Goal: Transaction & Acquisition: Purchase product/service

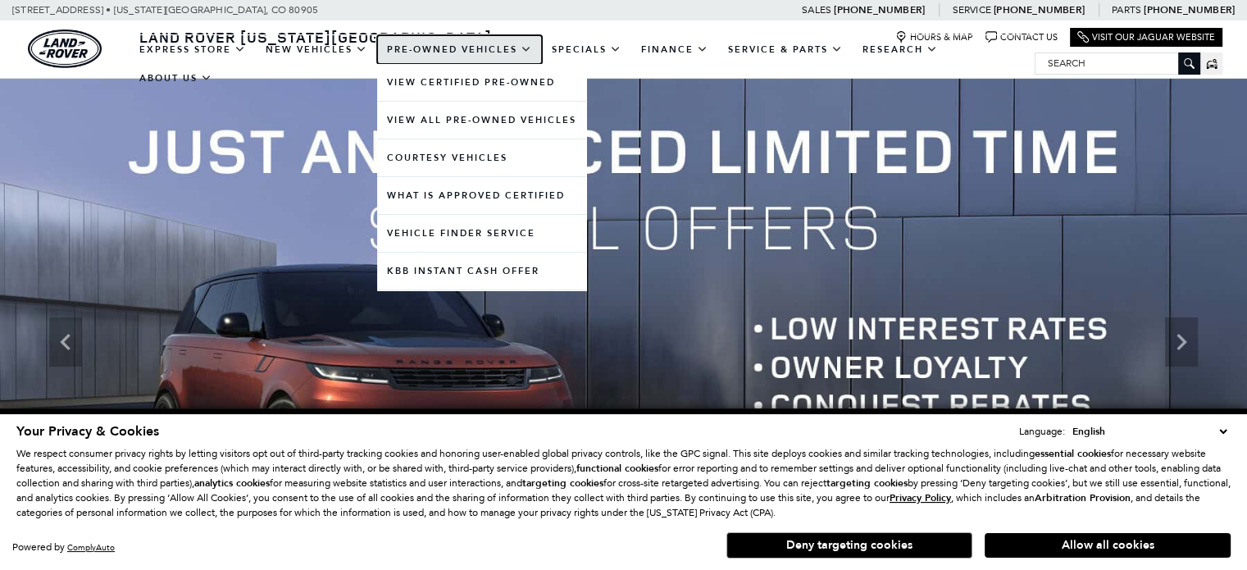
click at [415, 58] on link "Pre-Owned Vehicles" at bounding box center [459, 49] width 165 height 29
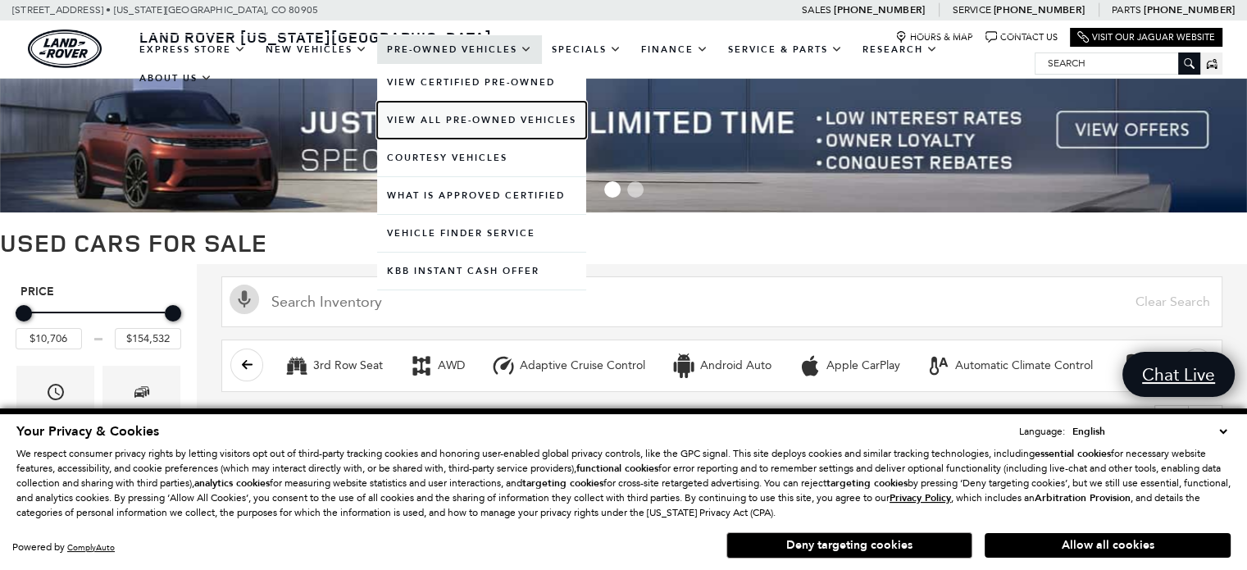
click at [449, 120] on link "View All Pre-Owned Vehicles" at bounding box center [481, 120] width 209 height 37
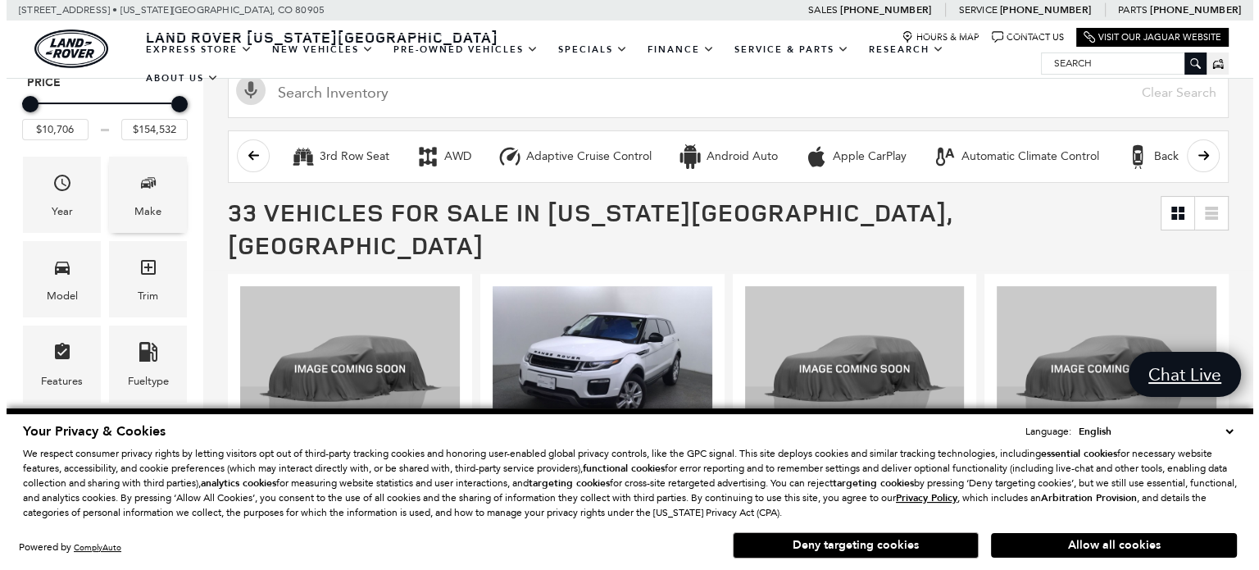
scroll to position [207, 0]
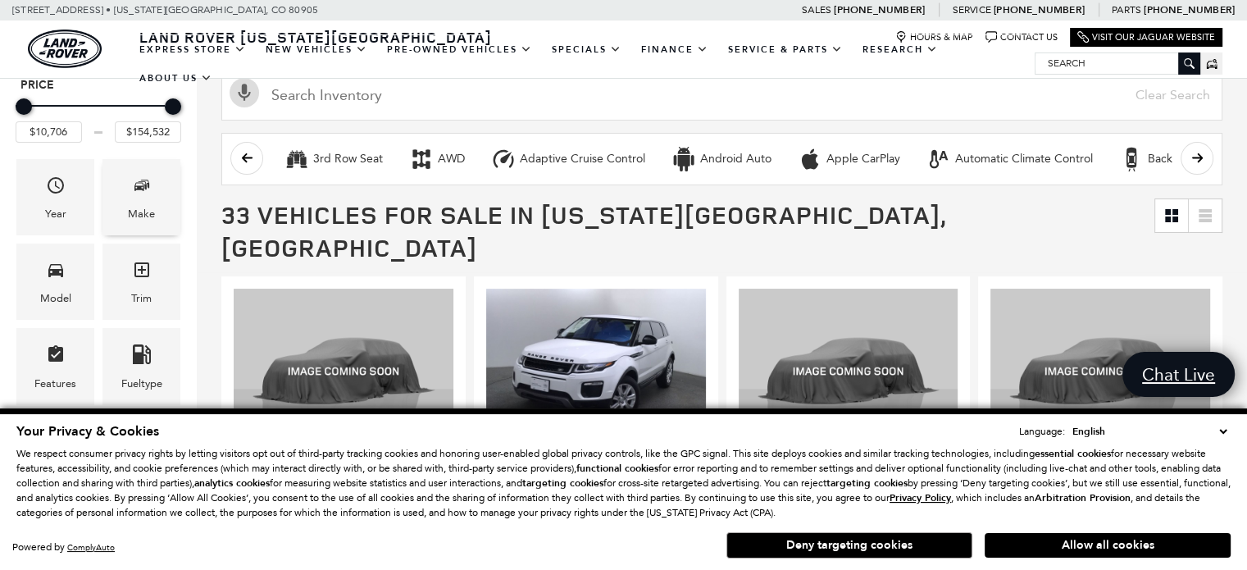
click at [145, 198] on span "Make" at bounding box center [142, 188] width 20 height 34
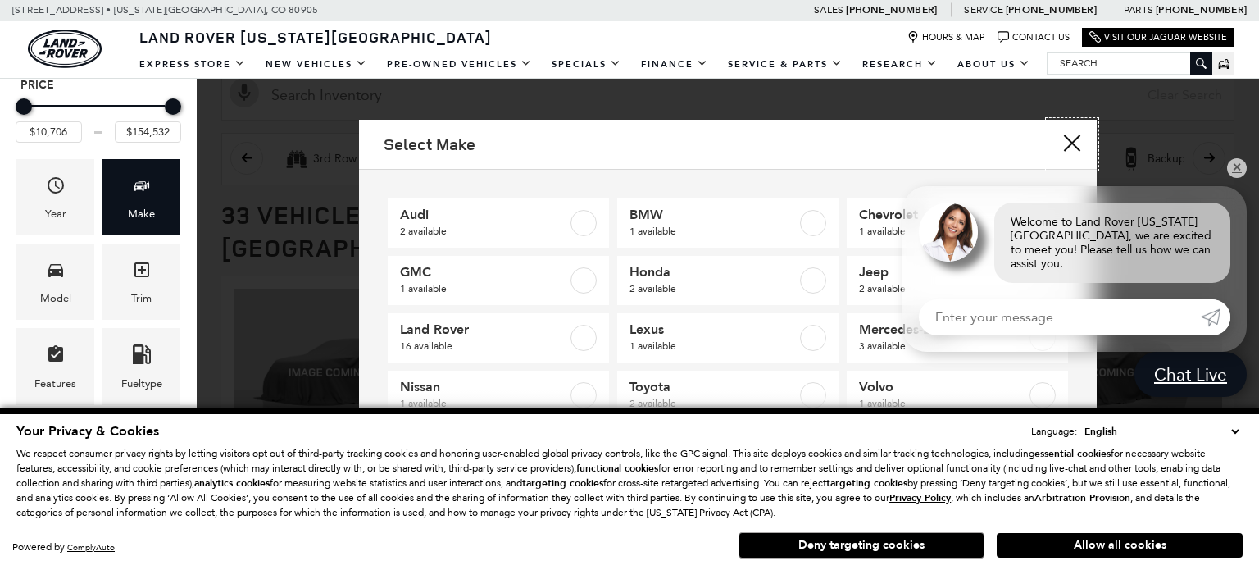
scroll to position [33, 0]
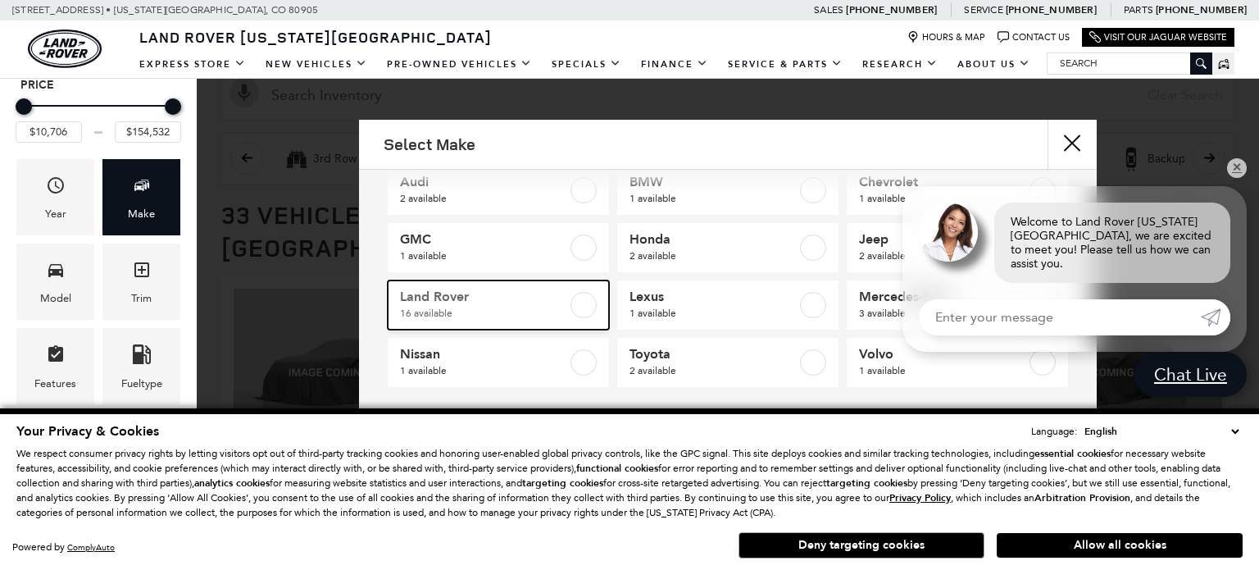
click at [508, 313] on span "16 available" at bounding box center [483, 313] width 167 height 16
checkbox input "true"
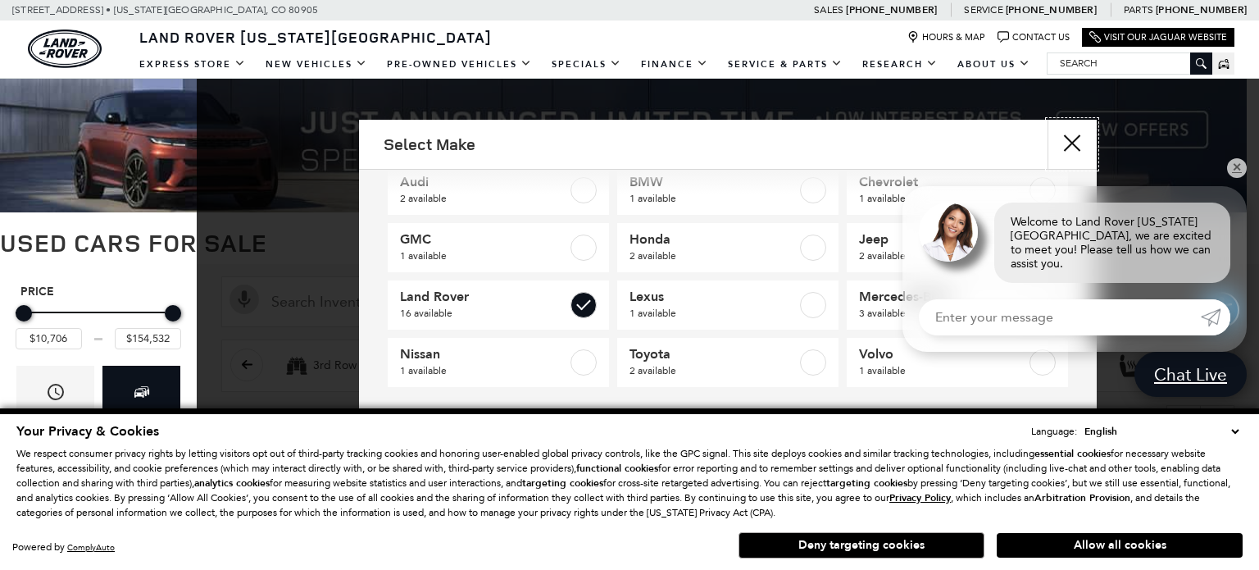
click at [1073, 148] on button "Close" at bounding box center [1071, 144] width 49 height 49
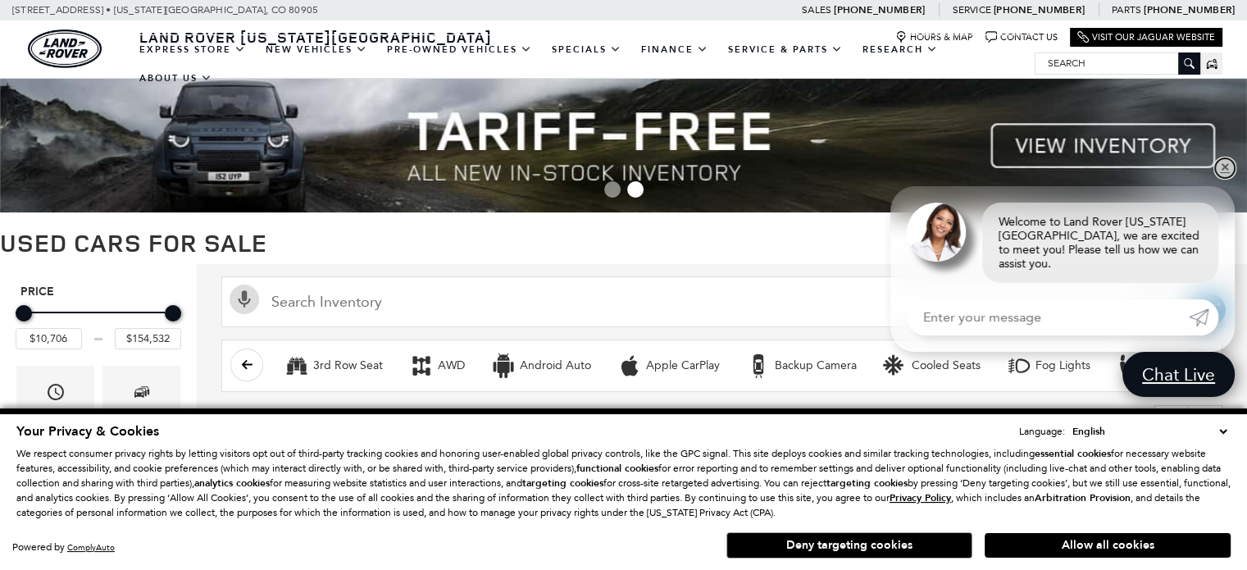
click at [1221, 178] on link "✕" at bounding box center [1225, 168] width 20 height 20
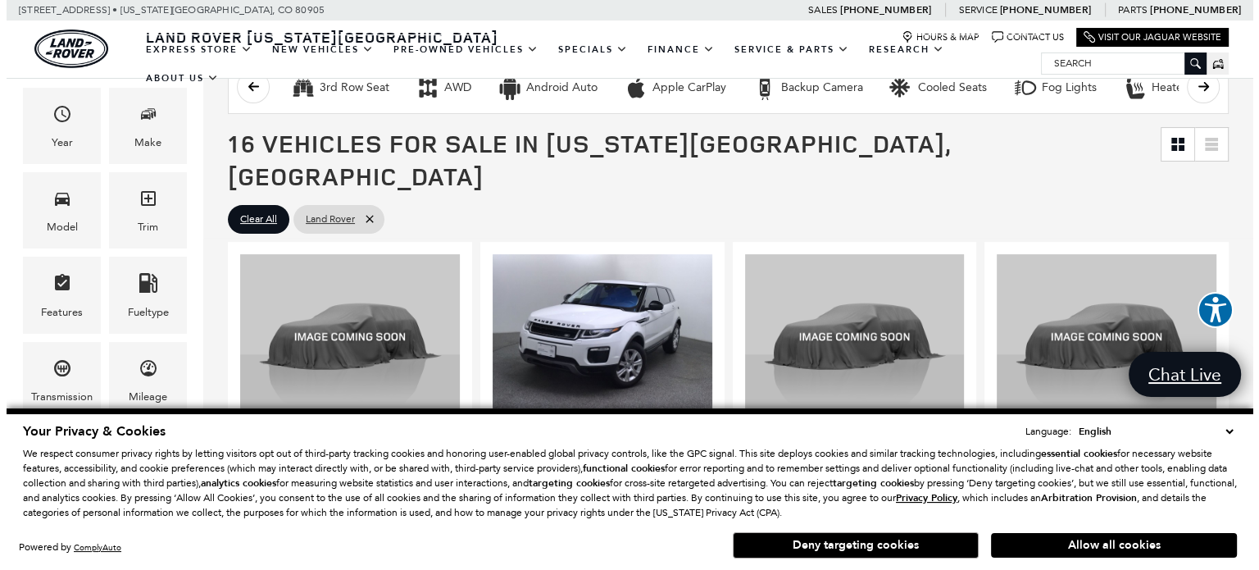
scroll to position [279, 0]
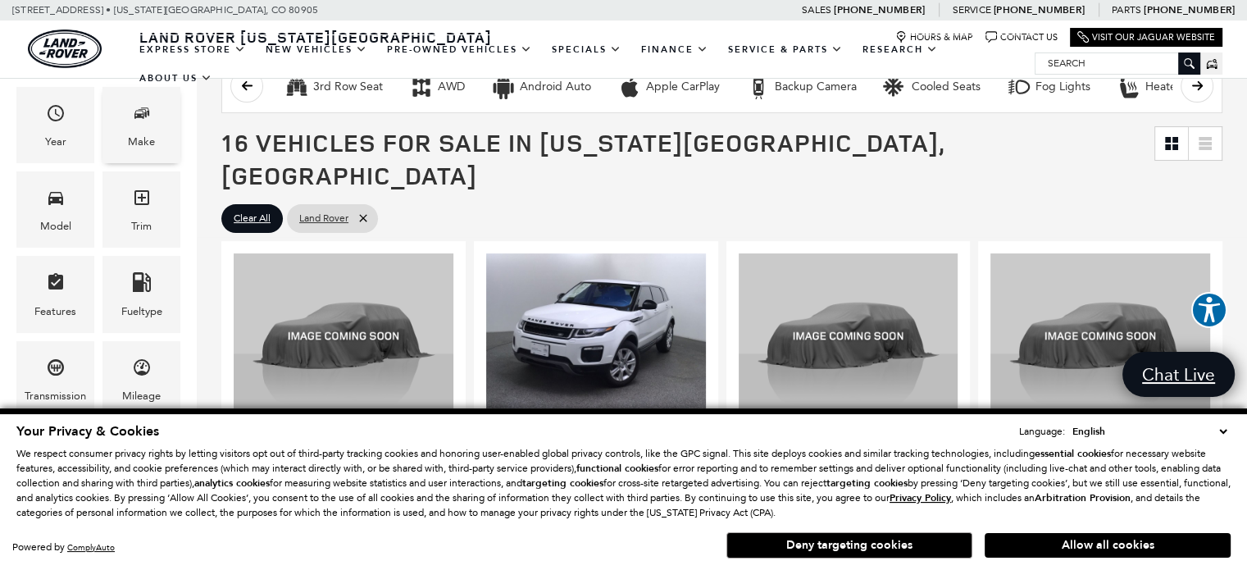
click at [126, 125] on div "Make" at bounding box center [141, 125] width 78 height 76
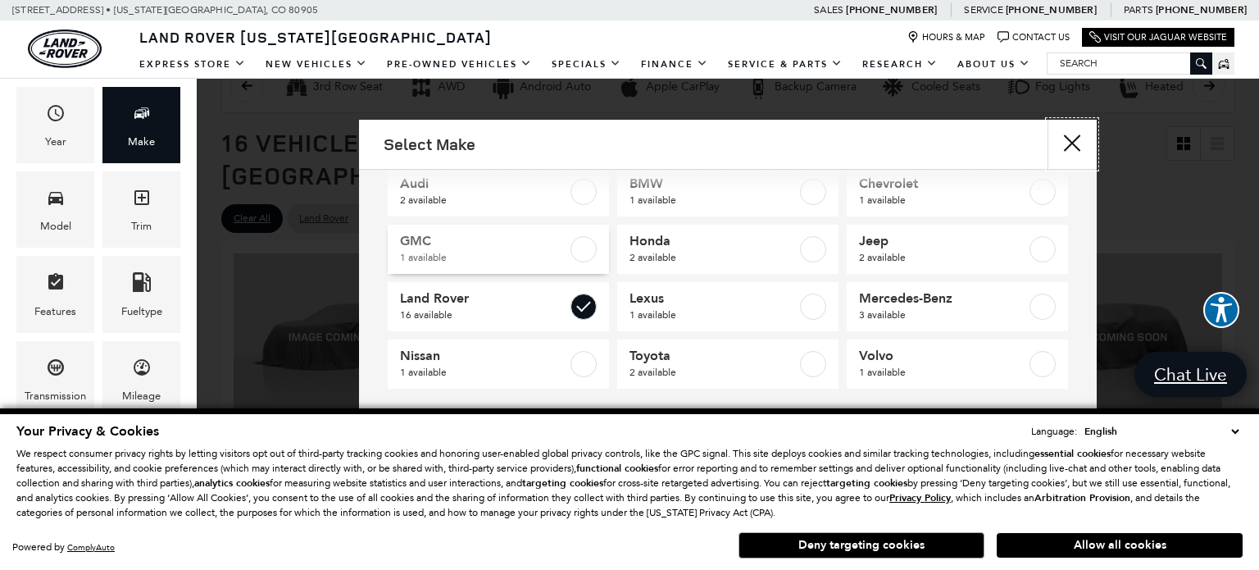
scroll to position [33, 0]
click at [1072, 140] on button "Close" at bounding box center [1071, 144] width 49 height 49
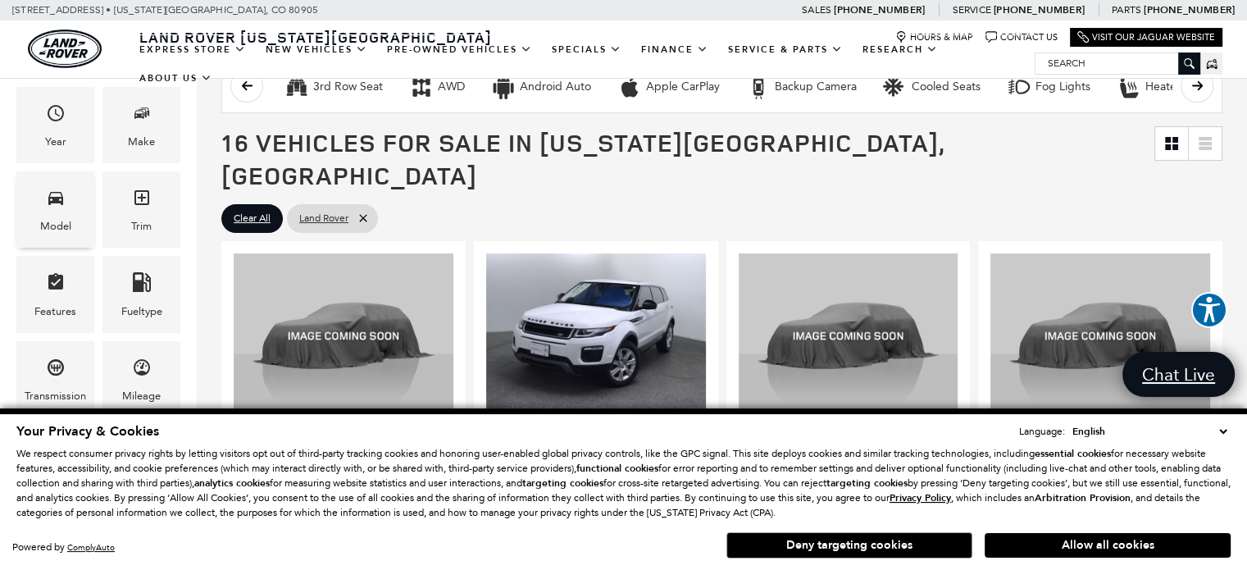
click at [39, 211] on div "Model" at bounding box center [55, 209] width 78 height 76
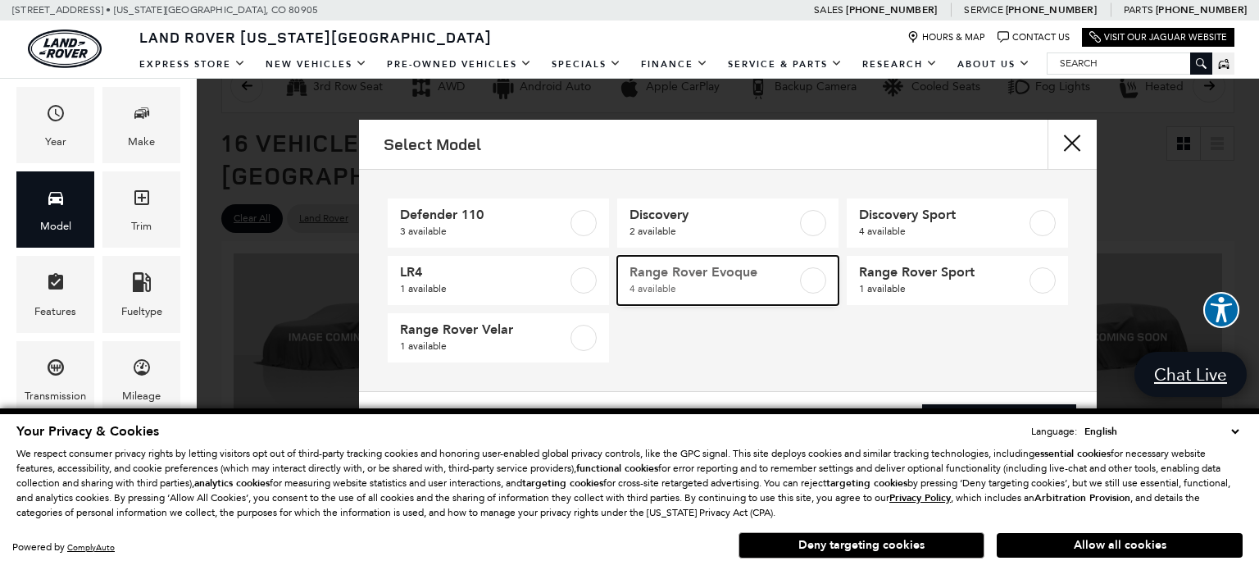
click at [717, 299] on link "Range Rover Evoque 4 available" at bounding box center [727, 280] width 221 height 49
type input "$16,945"
type input "$56,959"
checkbox input "true"
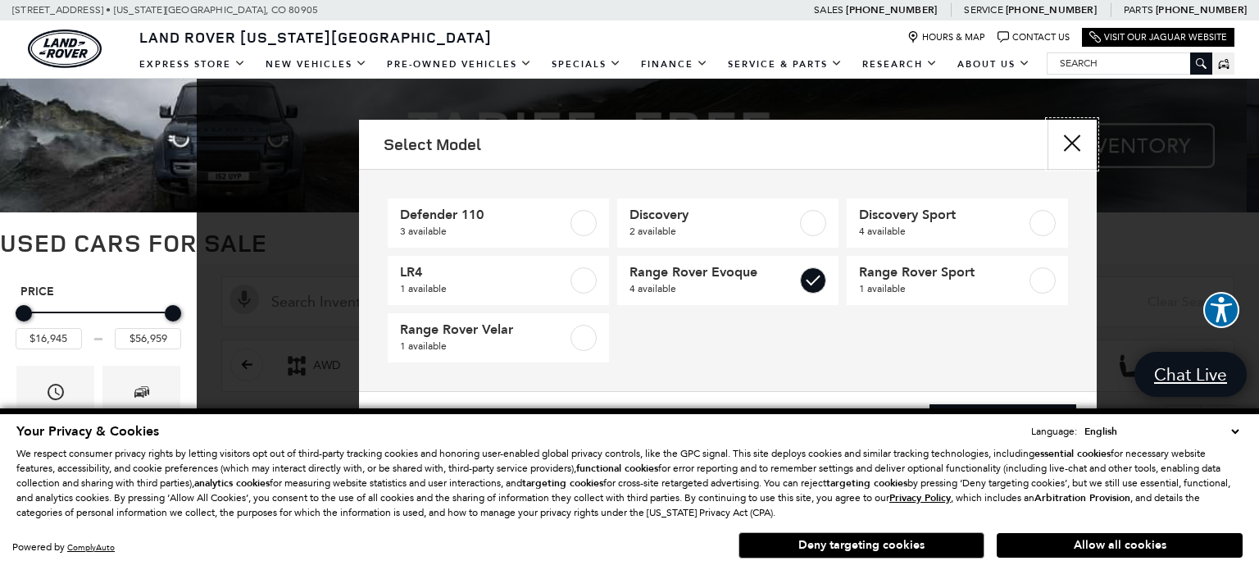
click at [1074, 148] on button "Close" at bounding box center [1071, 144] width 49 height 49
